Goal: Task Accomplishment & Management: Use online tool/utility

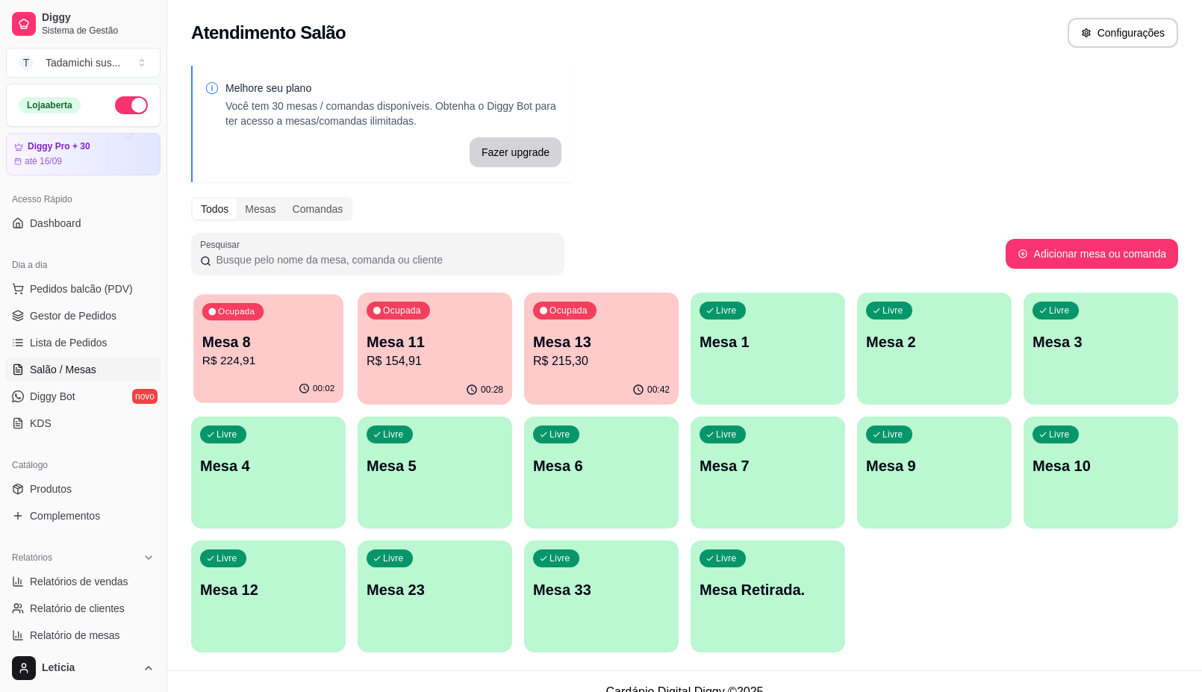
click at [297, 356] on p "R$ 224,91" at bounding box center [268, 361] width 133 height 17
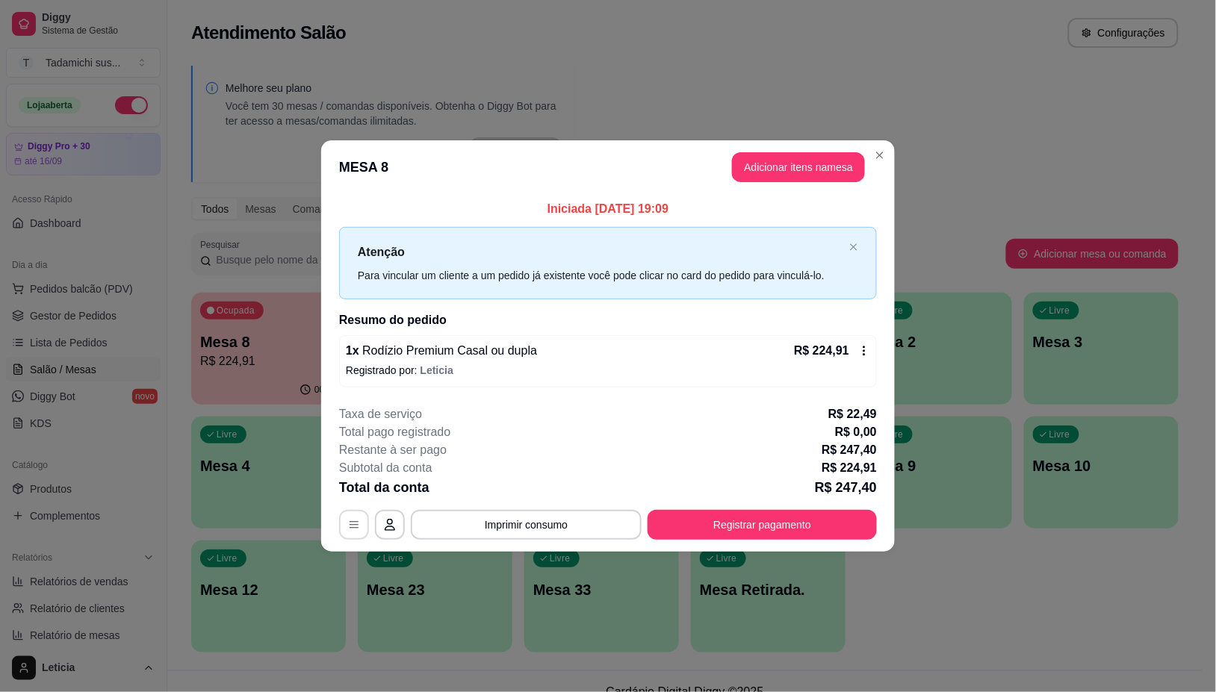
click at [359, 516] on button "button" at bounding box center [354, 525] width 30 height 30
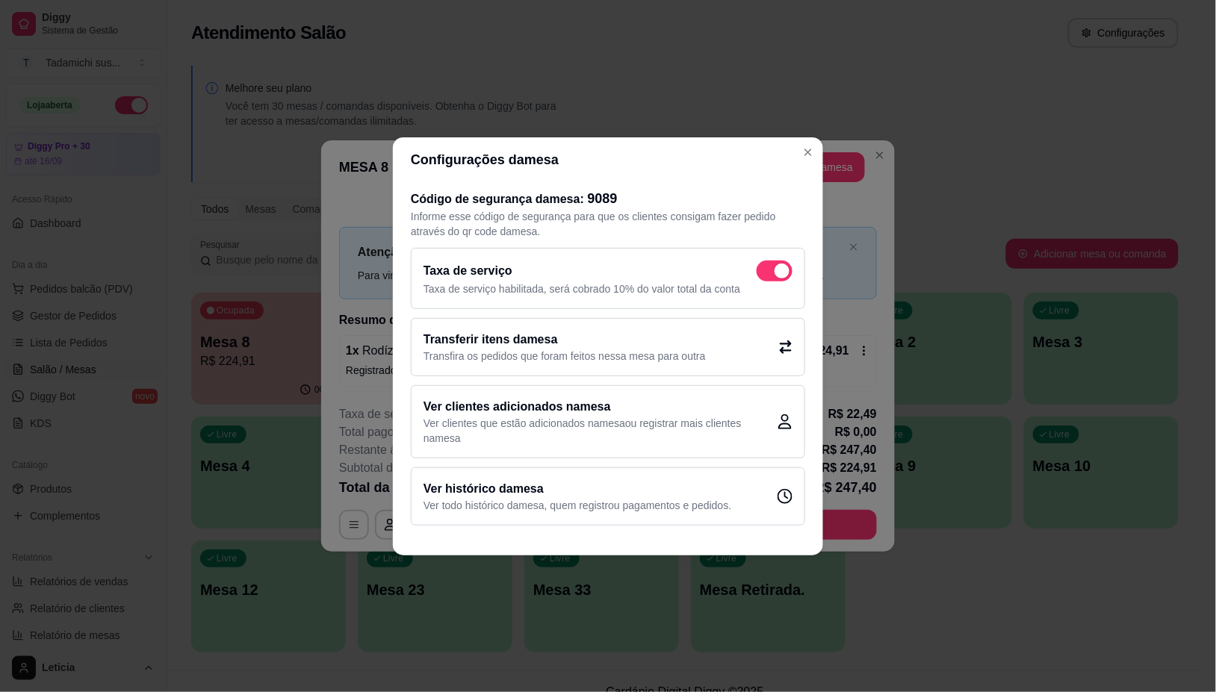
click at [524, 338] on h2 "Transferir itens da mesa" at bounding box center [564, 340] width 282 height 18
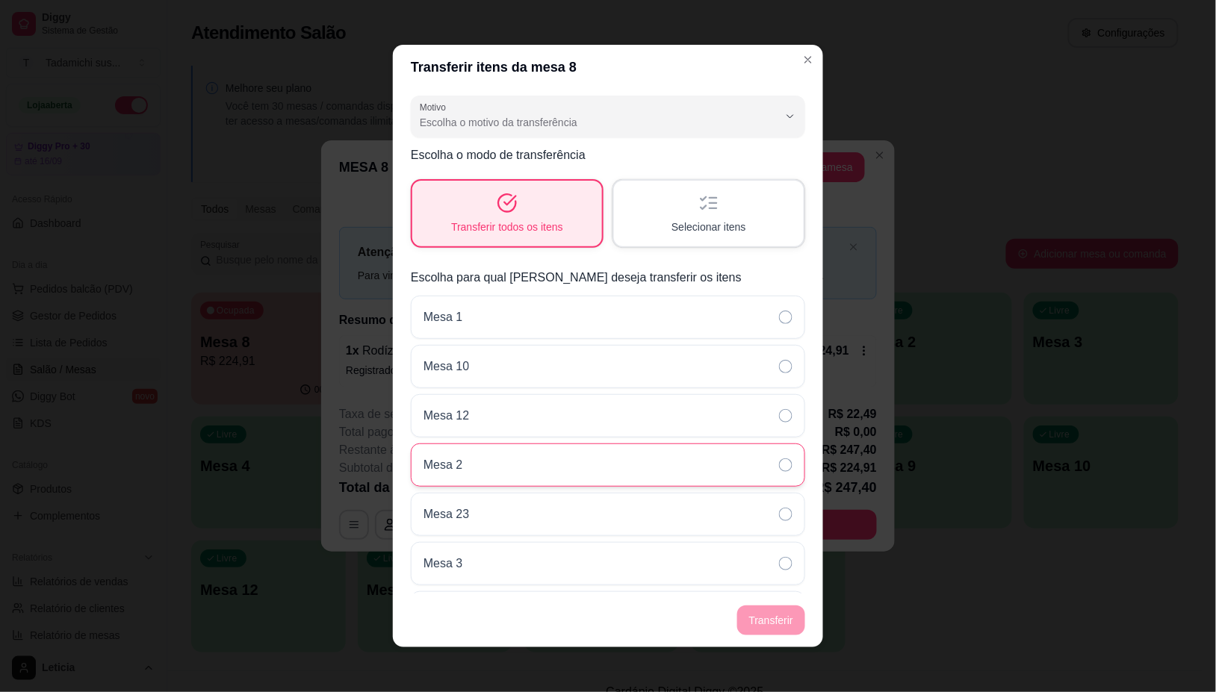
click at [525, 467] on div "Mesa 2" at bounding box center [608, 465] width 394 height 43
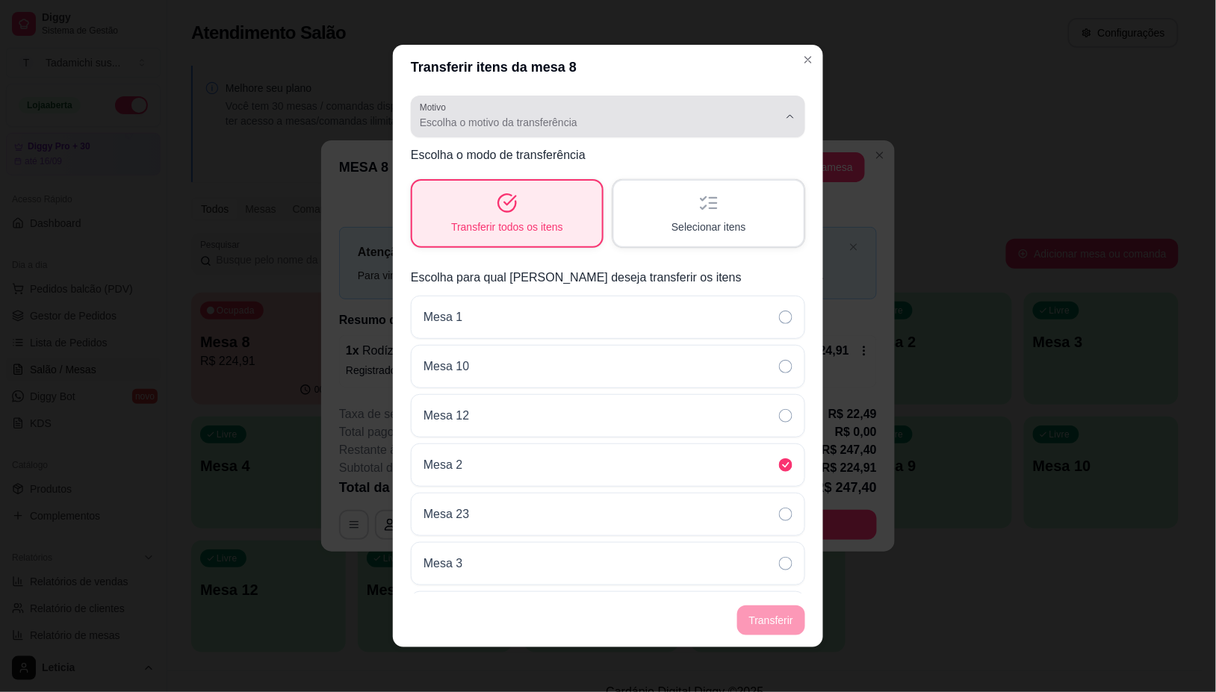
click at [558, 122] on span "Escolha o motivo da transferência" at bounding box center [599, 122] width 359 height 15
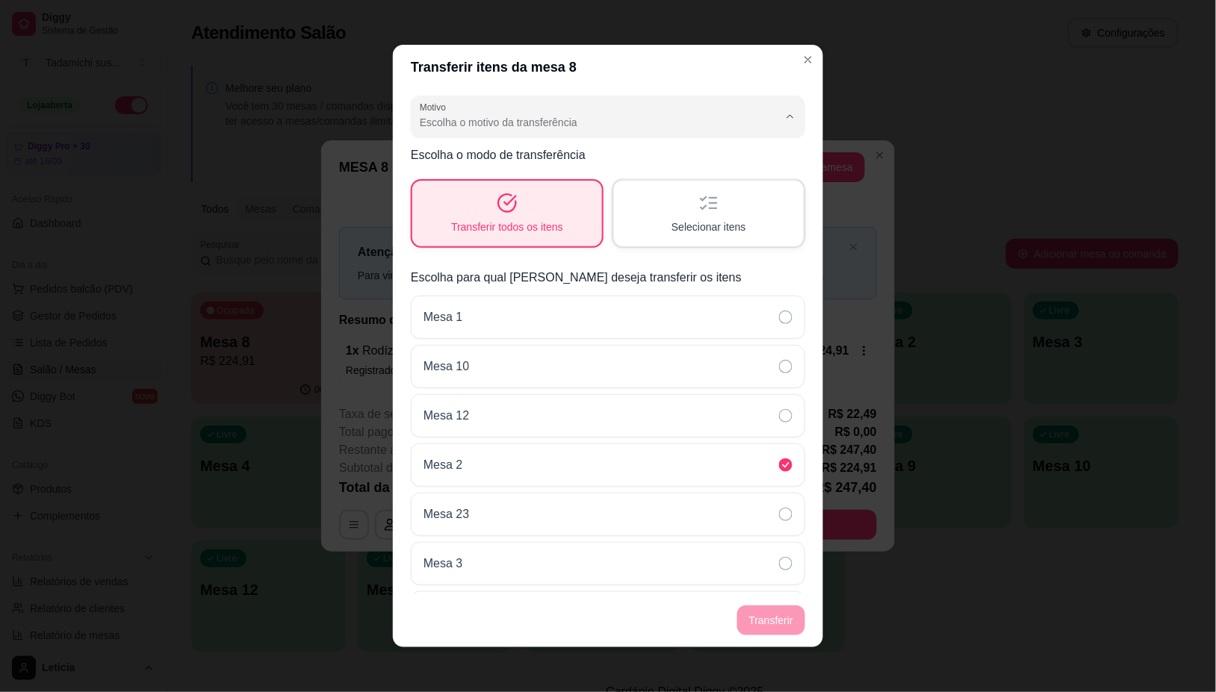
click at [491, 188] on span "Mudança de mesa" at bounding box center [587, 182] width 328 height 14
type input "TABLE_TRANSFER"
select select "TABLE_TRANSFER"
click at [762, 621] on button "Transferir" at bounding box center [771, 621] width 68 height 30
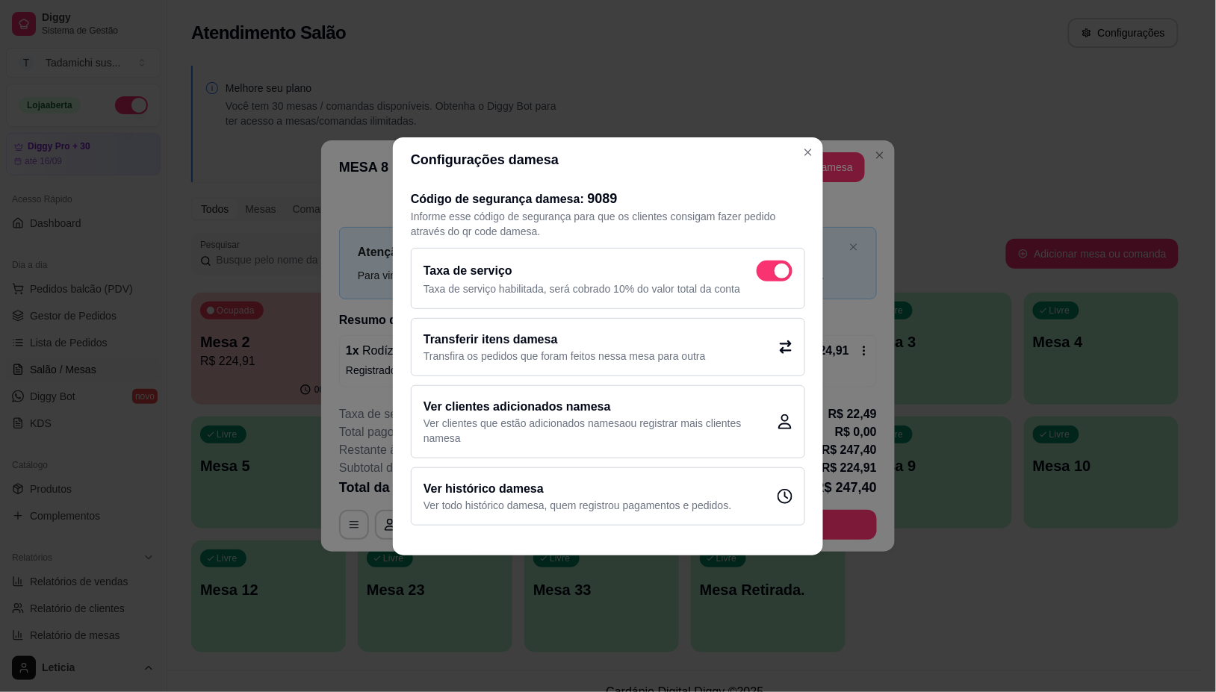
click at [811, 155] on div "Configurações da mesa Código de segurança da mesa : 9089 Informe esse código de…" at bounding box center [608, 346] width 1216 height 692
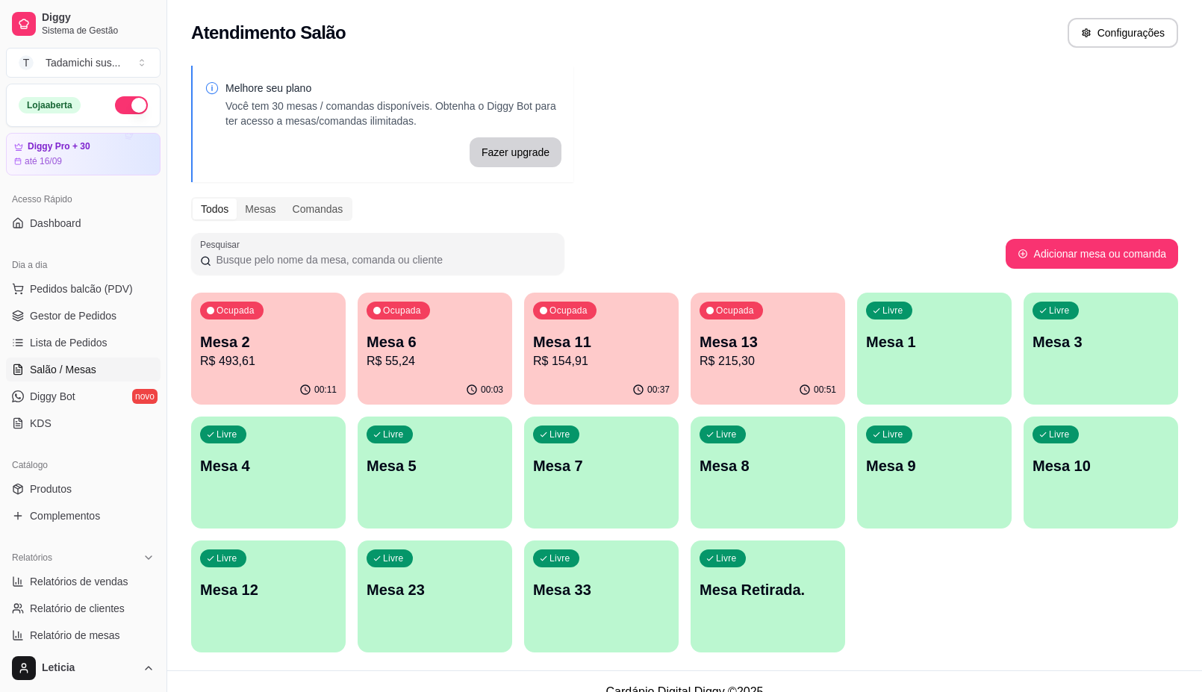
click at [722, 353] on p "R$ 215,30" at bounding box center [768, 362] width 137 height 18
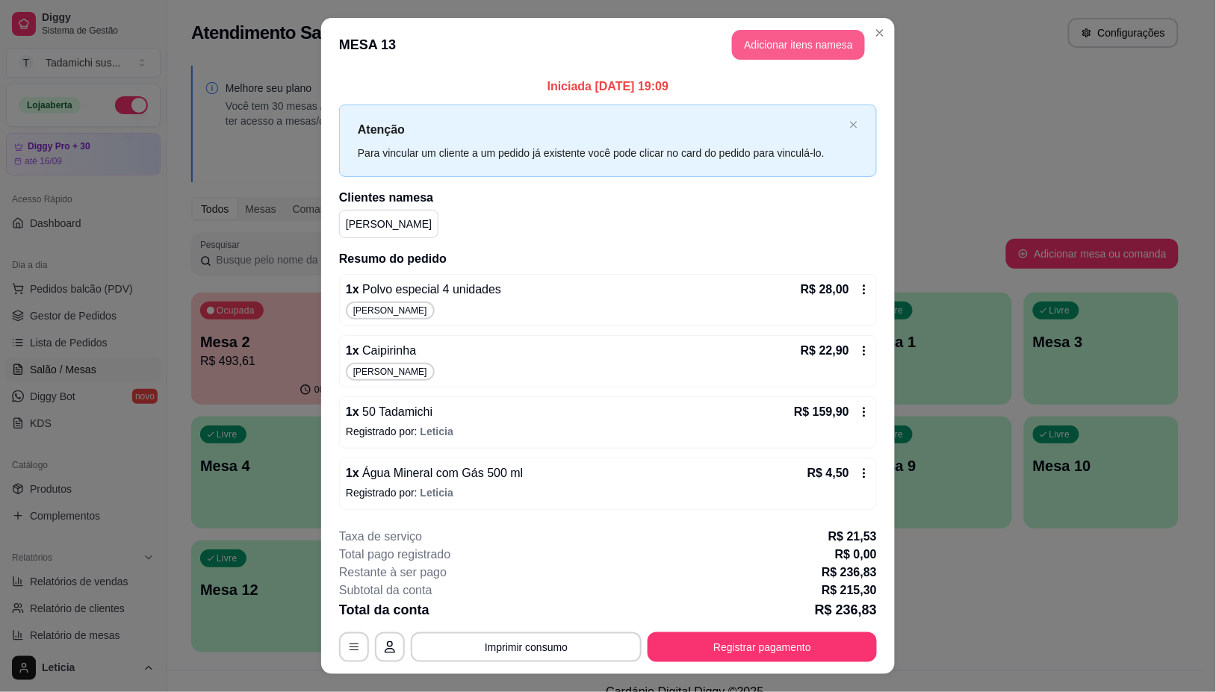
click at [795, 35] on button "Adicionar itens na mesa" at bounding box center [798, 45] width 133 height 30
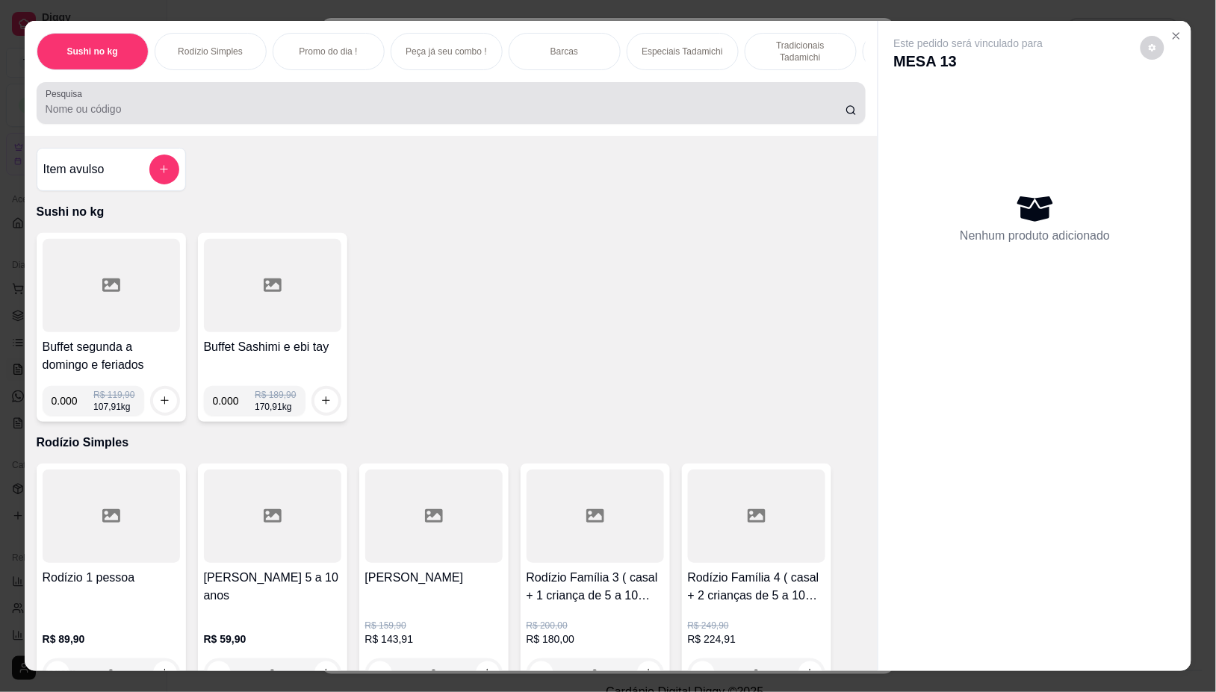
click at [647, 101] on div at bounding box center [452, 103] width 812 height 30
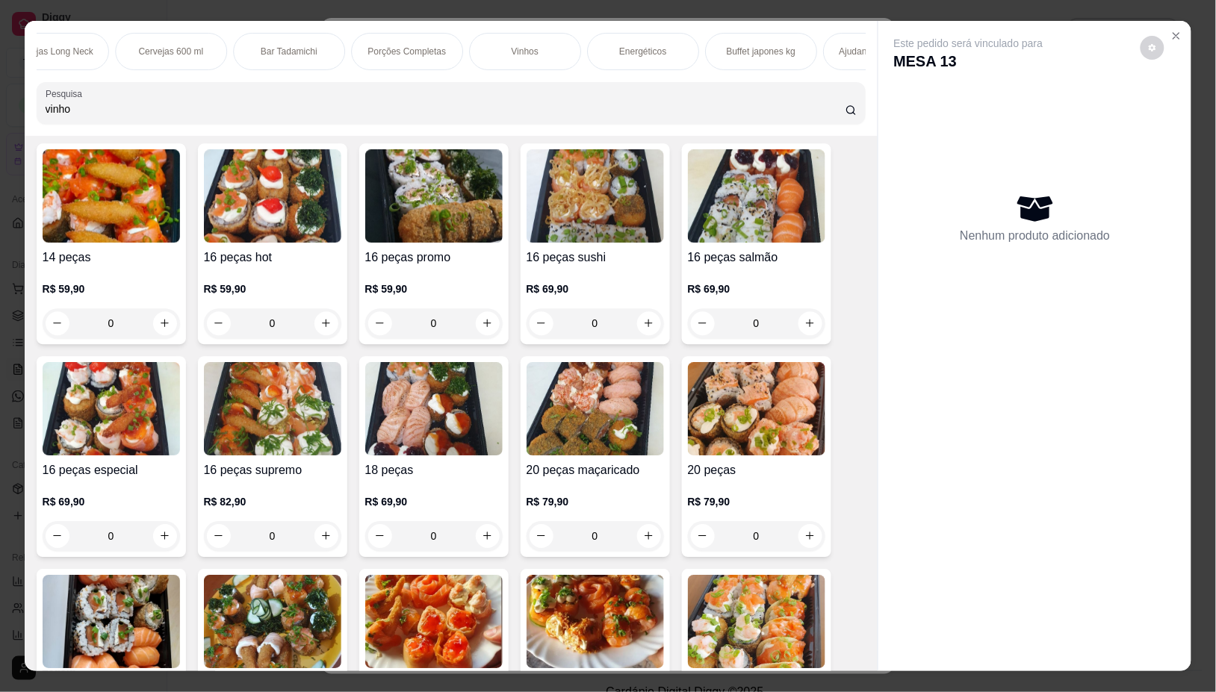
scroll to position [0, 2801]
click at [464, 46] on p "Vinhos" at bounding box center [477, 52] width 27 height 12
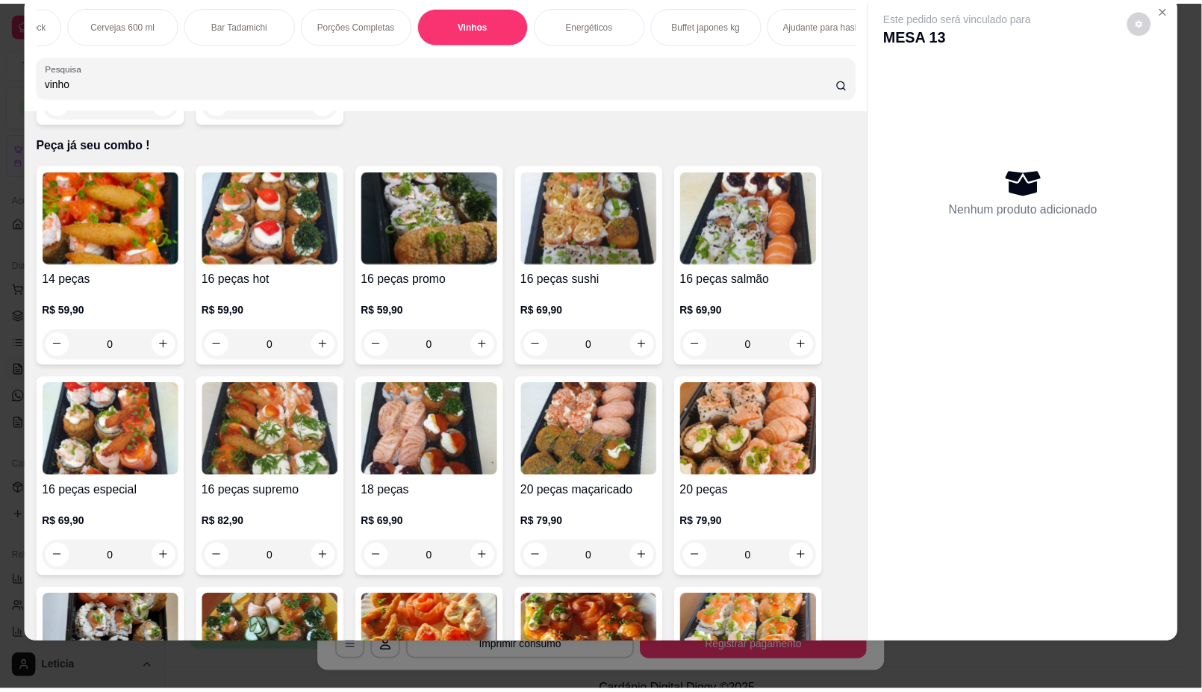
scroll to position [0, 0]
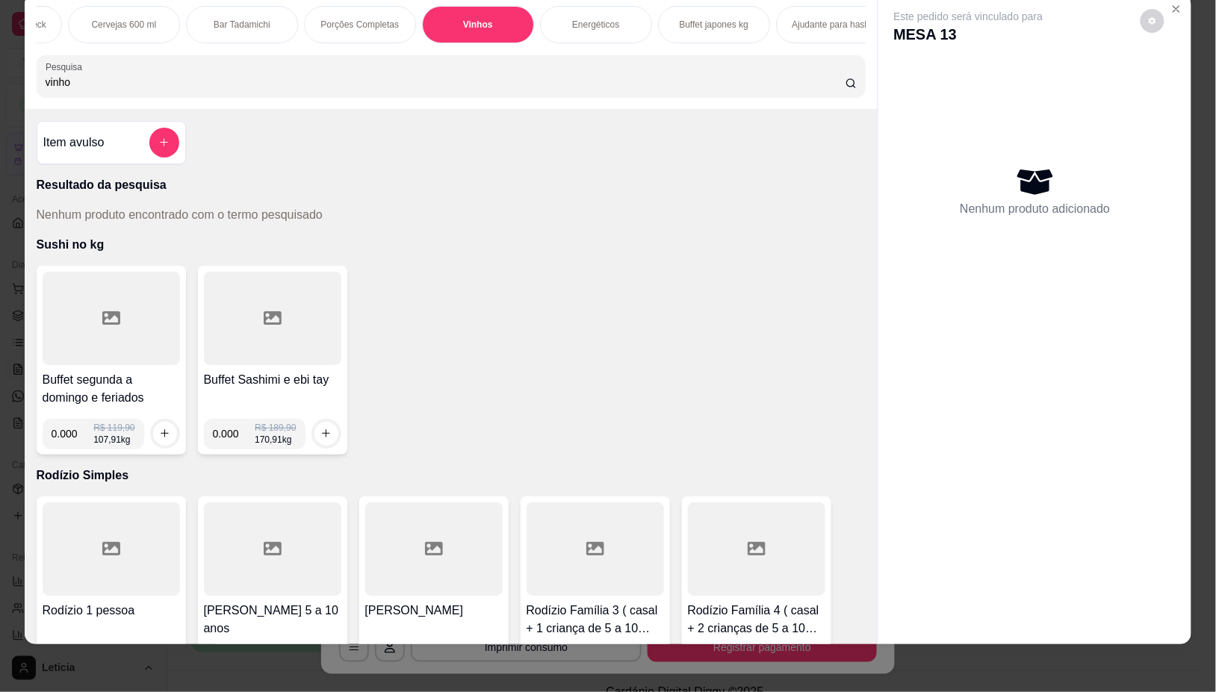
click at [172, 84] on input "vinho" at bounding box center [446, 82] width 800 height 15
type input "v"
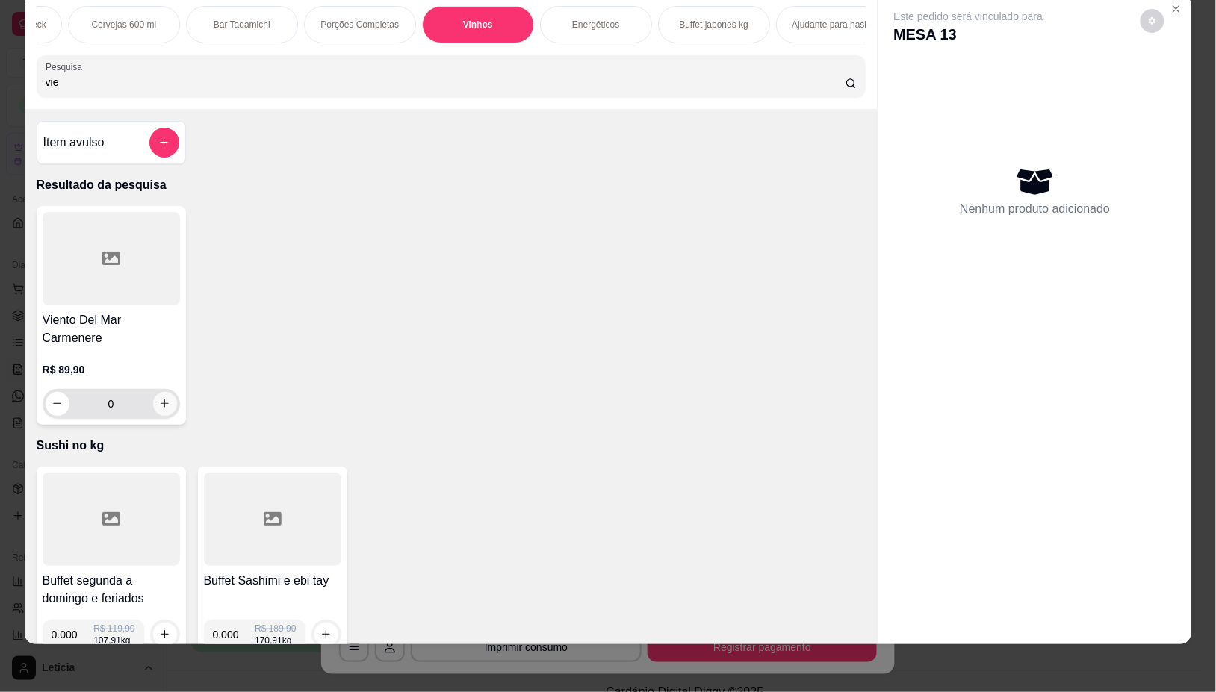
type input "vie"
click at [159, 407] on icon "increase-product-quantity" at bounding box center [164, 404] width 11 height 11
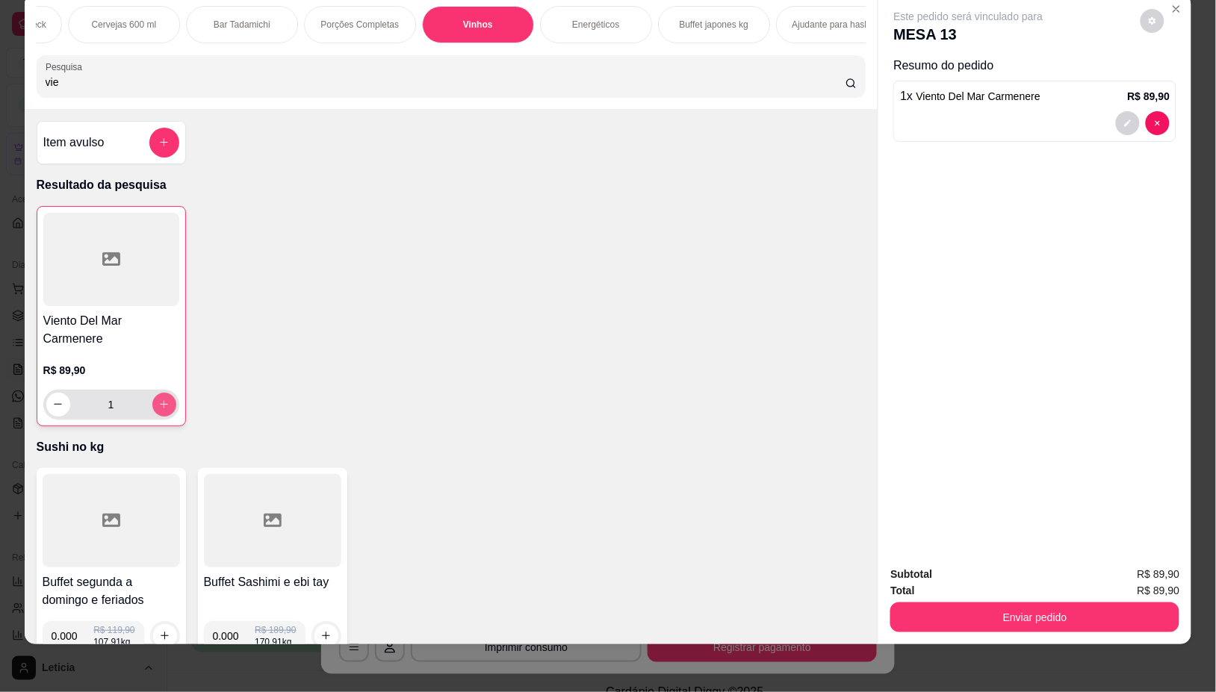
type input "1"
click at [920, 610] on button "Enviar pedido" at bounding box center [1034, 618] width 289 height 30
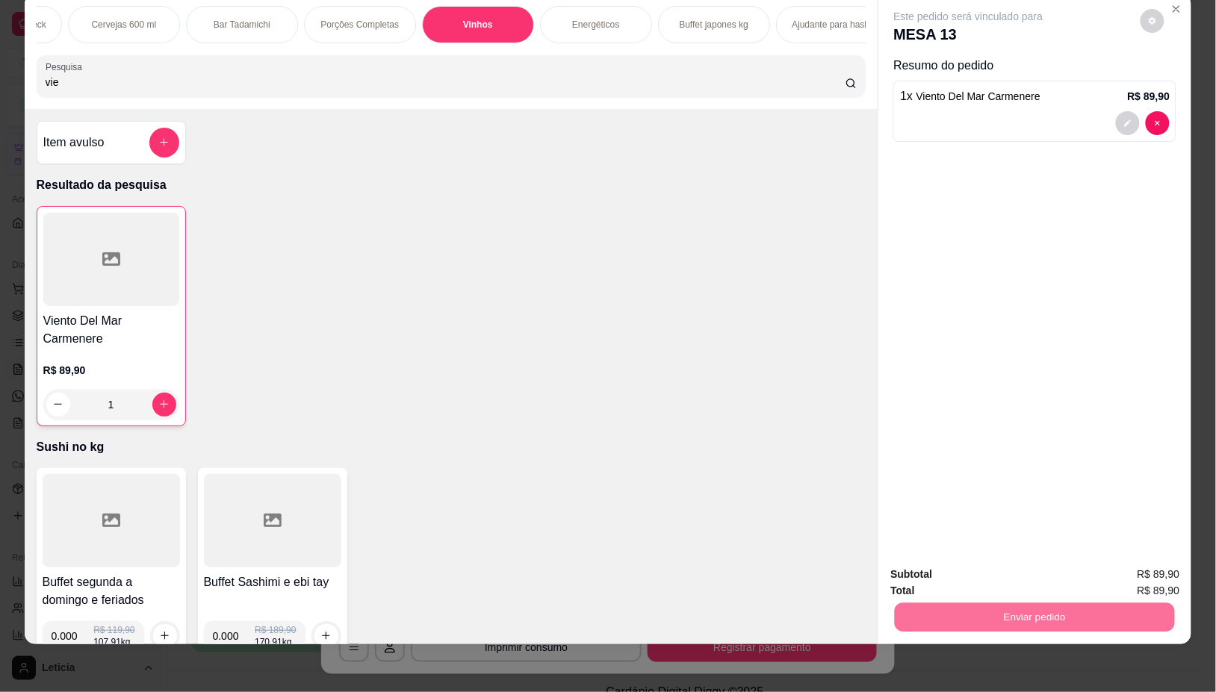
click at [953, 571] on button "Não registrar e enviar pedido" at bounding box center [985, 567] width 151 height 28
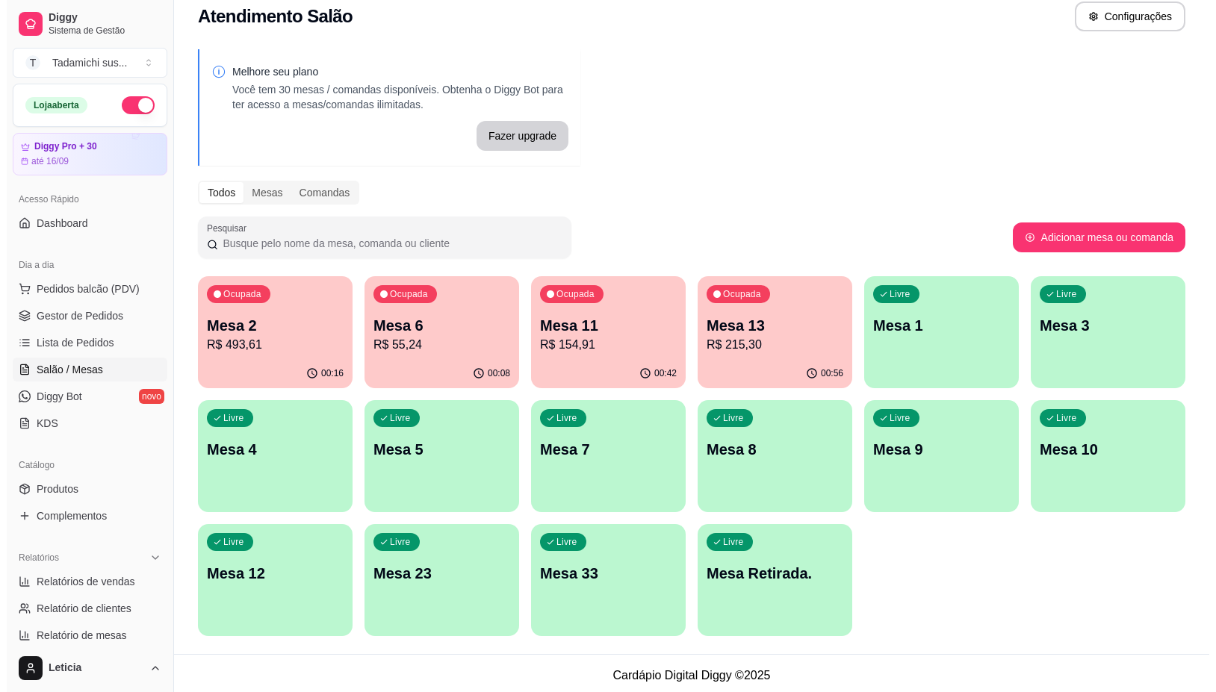
scroll to position [20, 0]
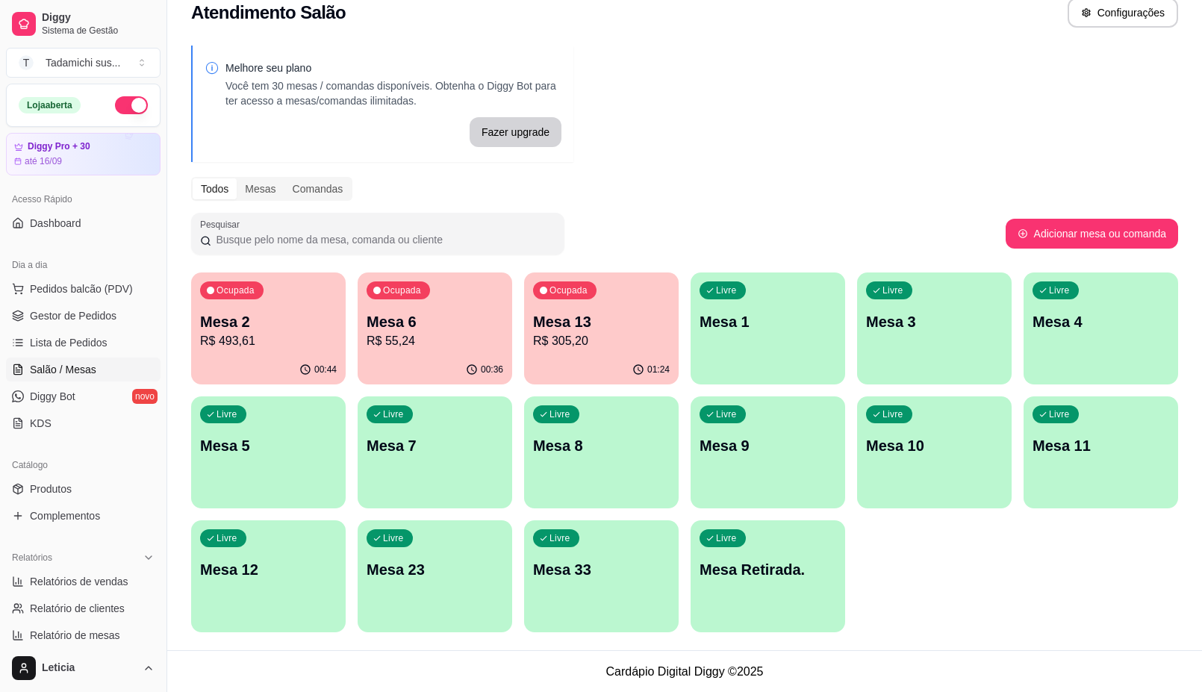
click at [713, 602] on div "Livre Mesa Retirada." at bounding box center [768, 568] width 155 height 94
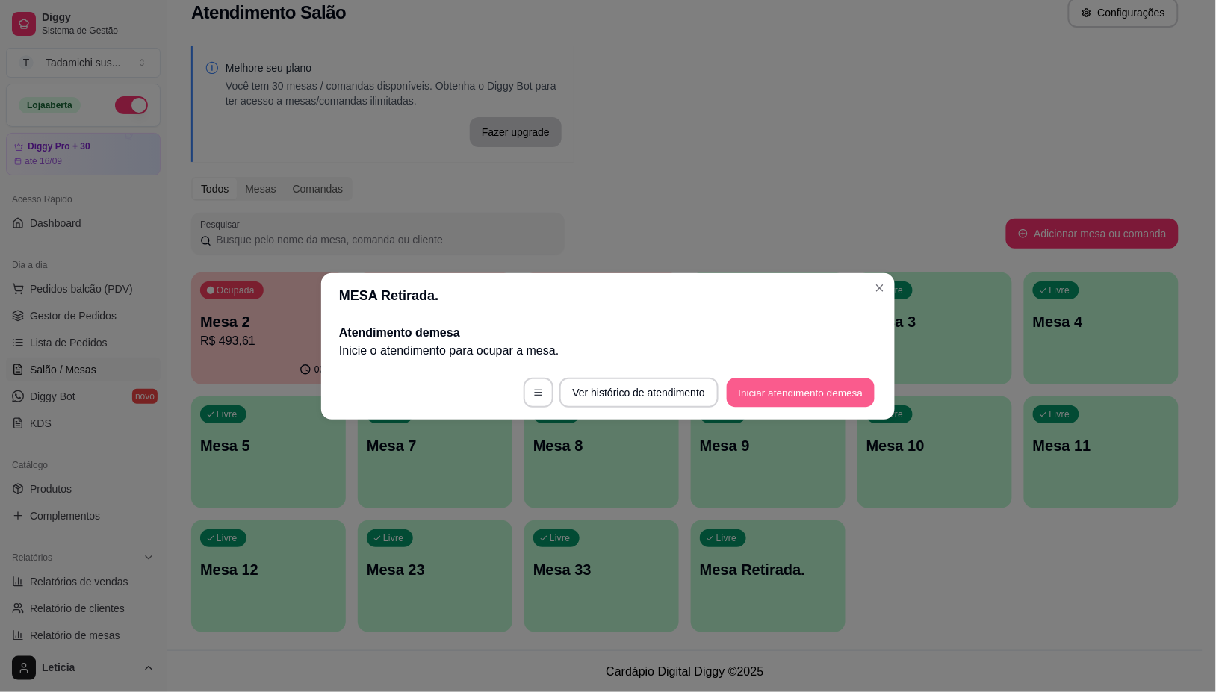
click at [866, 400] on button "Iniciar atendimento de mesa" at bounding box center [801, 392] width 148 height 29
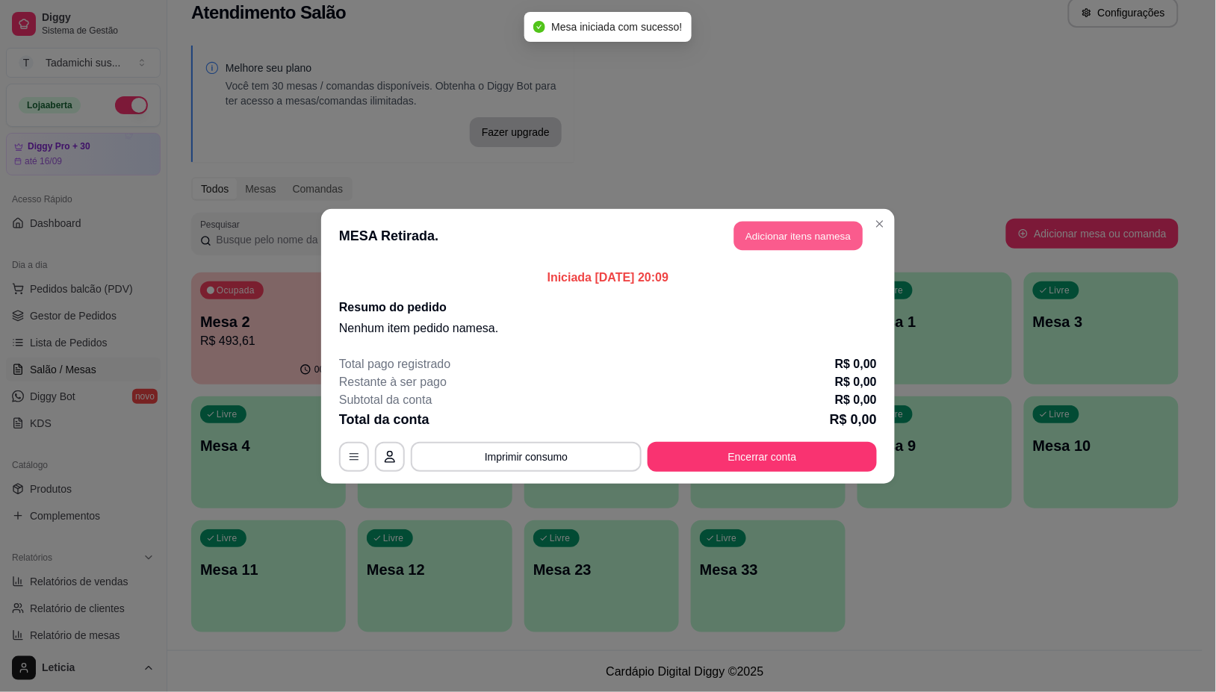
click at [822, 236] on button "Adicionar itens na mesa" at bounding box center [798, 235] width 128 height 29
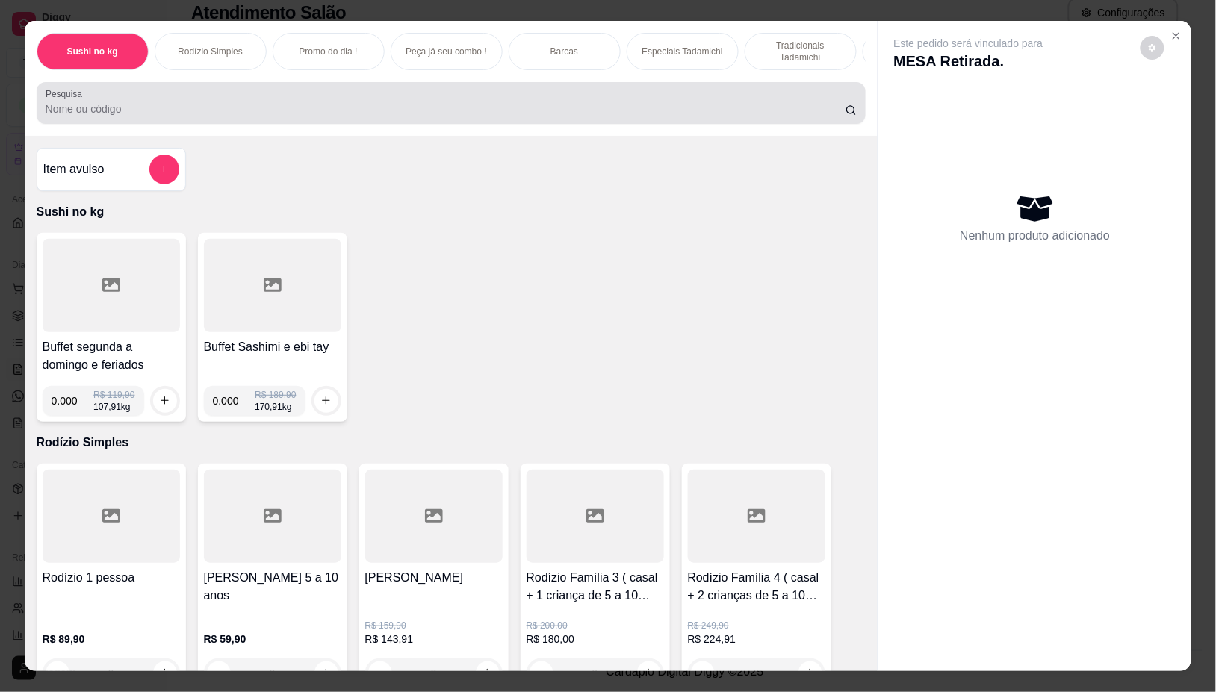
click at [279, 91] on div "Pesquisa" at bounding box center [452, 103] width 830 height 42
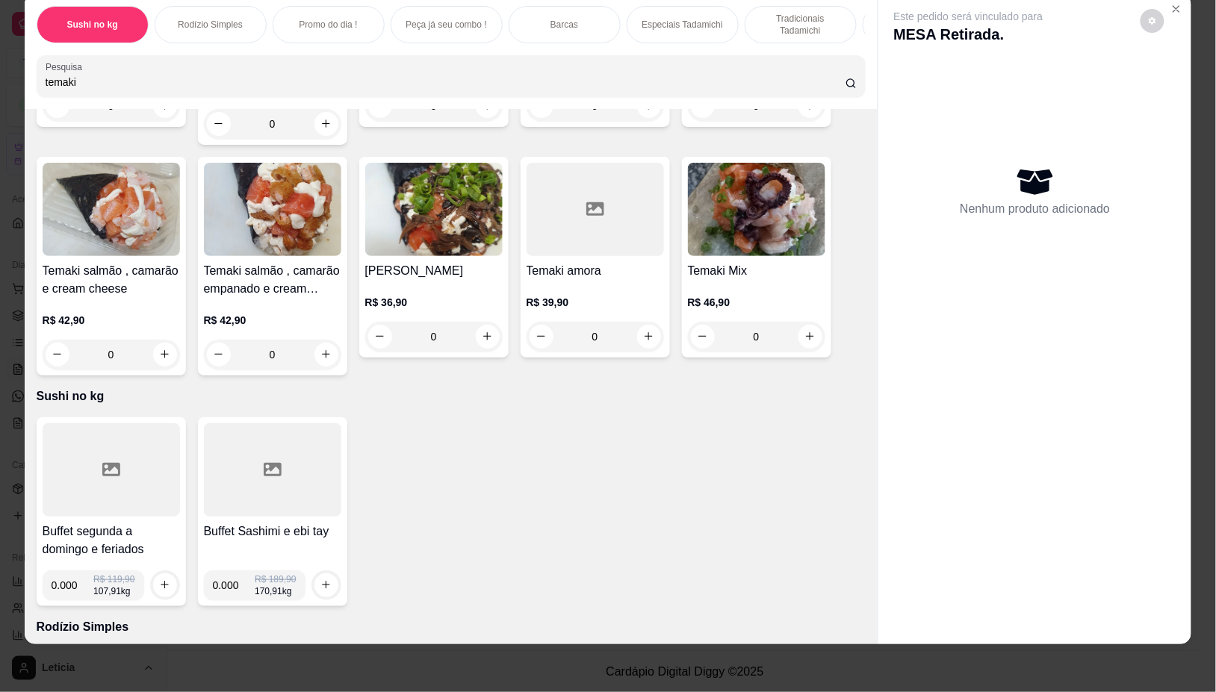
scroll to position [0, 0]
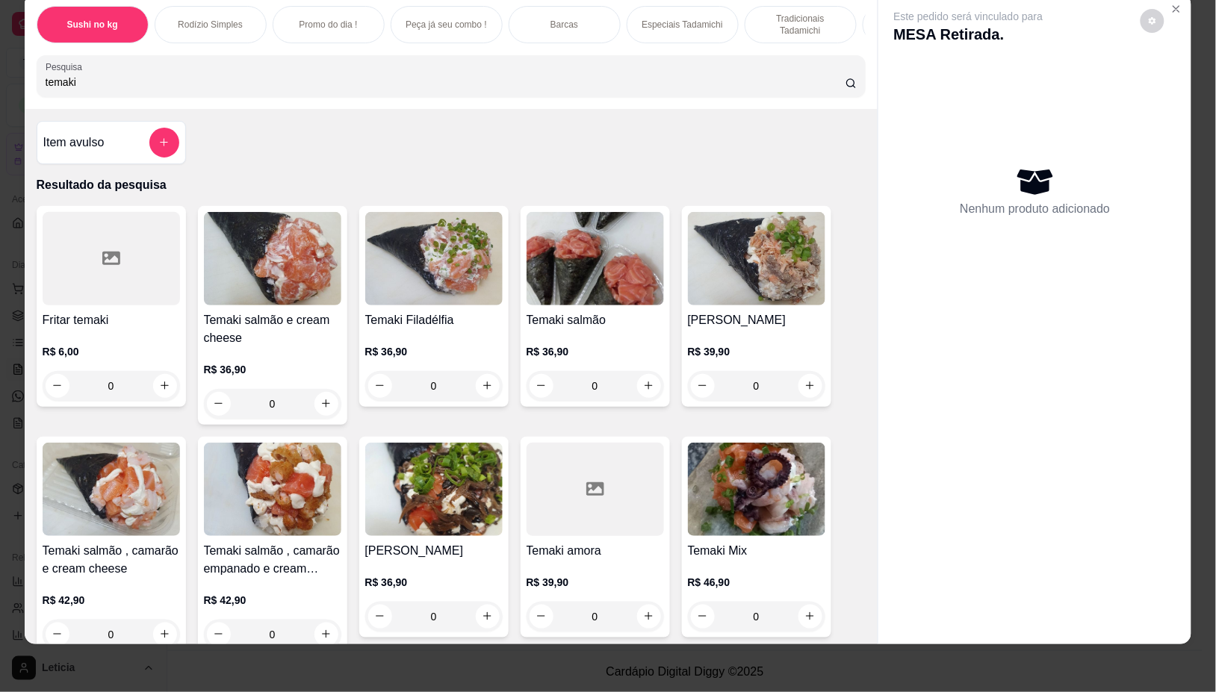
type input "temaki"
